Goal: Check status: Check status

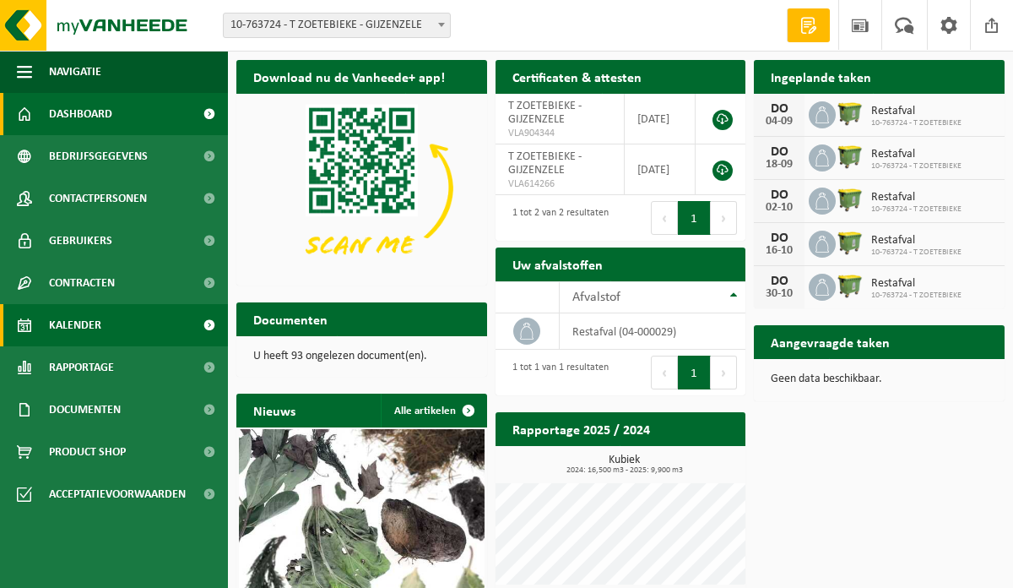
click at [148, 324] on link "Kalender" at bounding box center [114, 325] width 228 height 42
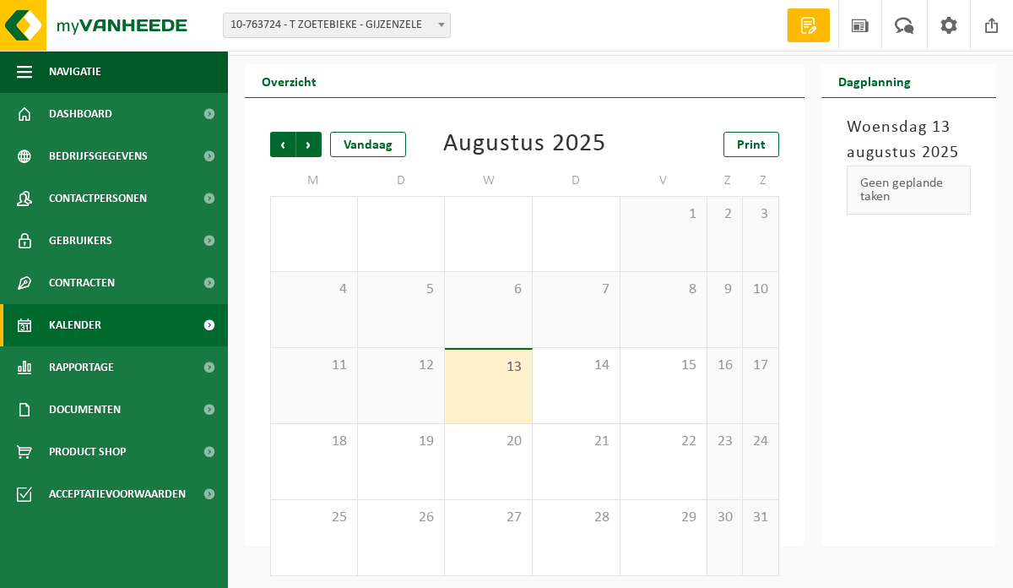
scroll to position [37, 0]
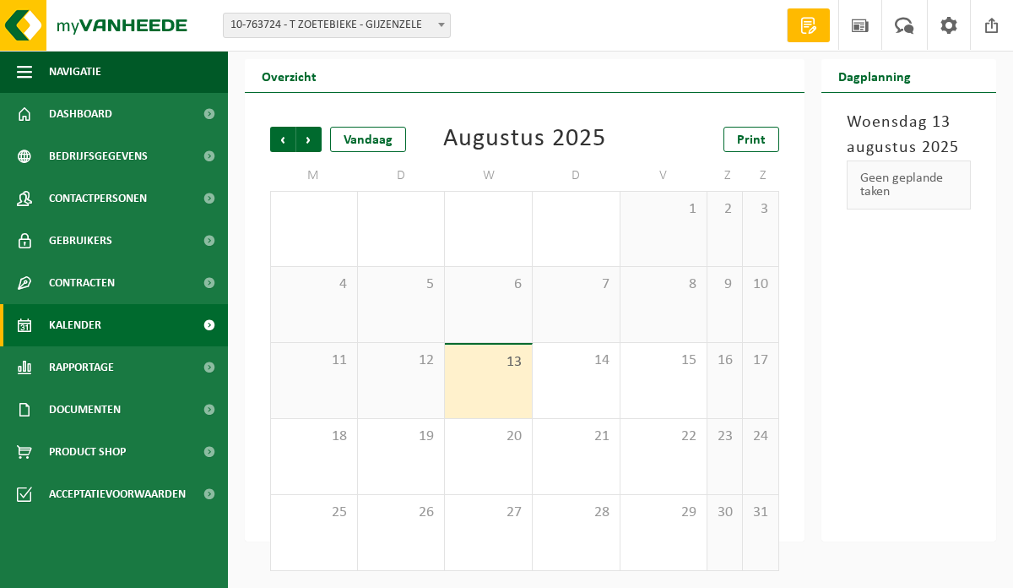
click at [307, 152] on div "Vorige Volgende Vandaag Augustus 2025 Print M D W D V Z Z 28 29 30 31 1 2 3 4 5…" at bounding box center [525, 349] width 526 height 478
click at [312, 145] on span "Volgende" at bounding box center [308, 139] width 25 height 25
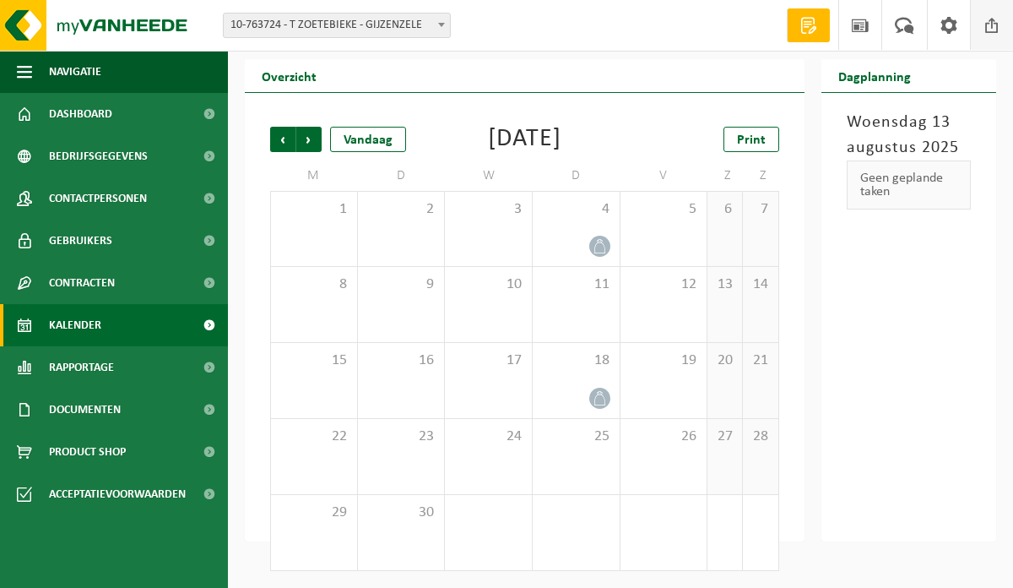
click at [993, 35] on span at bounding box center [992, 25] width 25 height 50
